Goal: Task Accomplishment & Management: Manage account settings

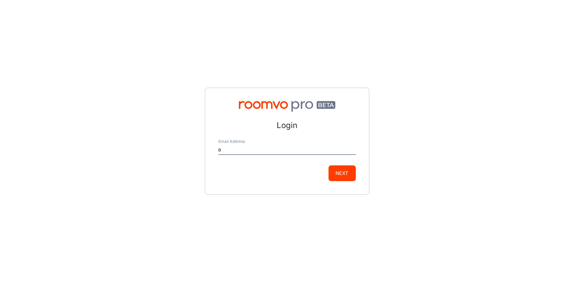
type input "[EMAIL_ADDRESS][DOMAIN_NAME]"
click at [335, 174] on button "Next" at bounding box center [341, 174] width 27 height 16
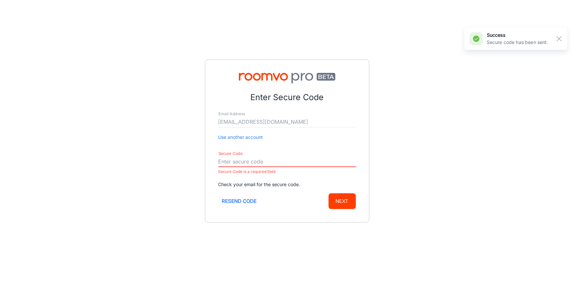
paste input "592178"
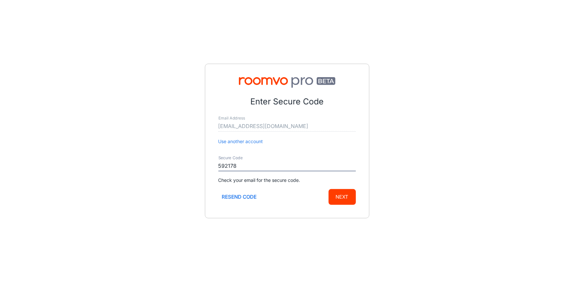
type input "592178"
click at [352, 199] on button "Next" at bounding box center [341, 197] width 27 height 16
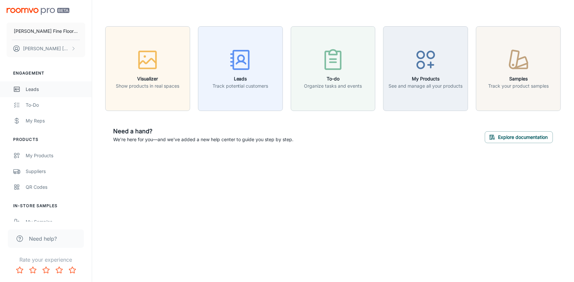
click at [38, 89] on div "Leads" at bounding box center [55, 89] width 59 height 7
